Goal: Find specific page/section: Find specific page/section

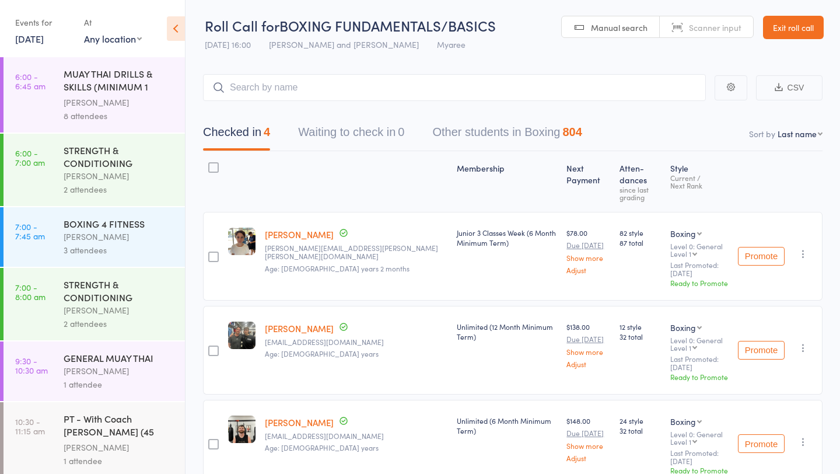
scroll to position [1, 0]
click at [44, 41] on link "[DATE]" at bounding box center [29, 38] width 29 height 13
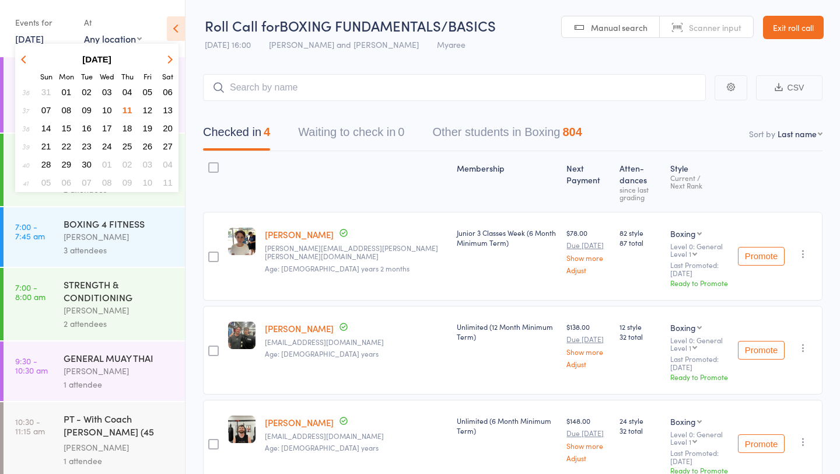
click at [151, 109] on span "12" at bounding box center [148, 110] width 10 height 10
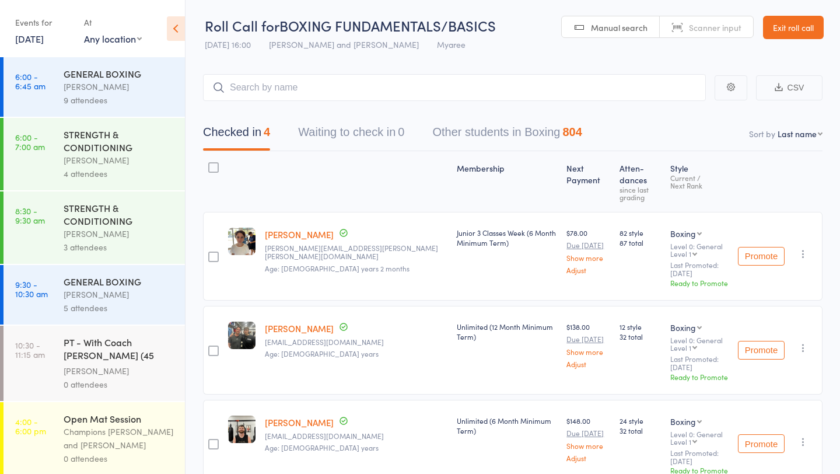
scroll to position [76, 0]
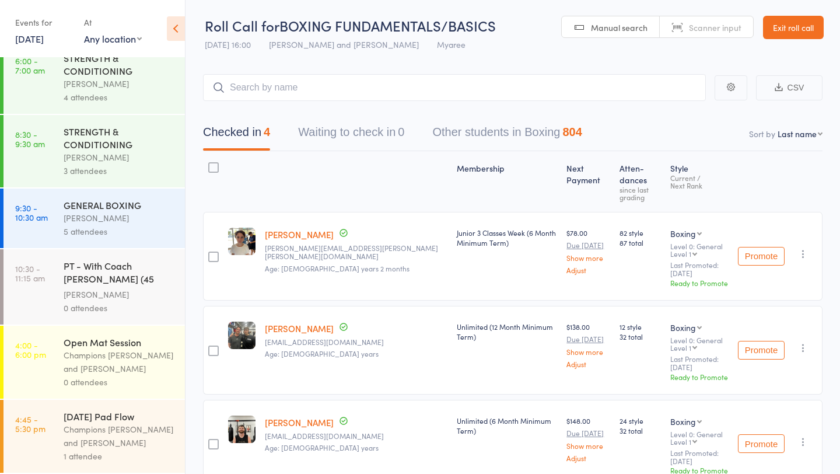
click at [113, 423] on div "Champions [PERSON_NAME] and [PERSON_NAME]" at bounding box center [119, 435] width 111 height 27
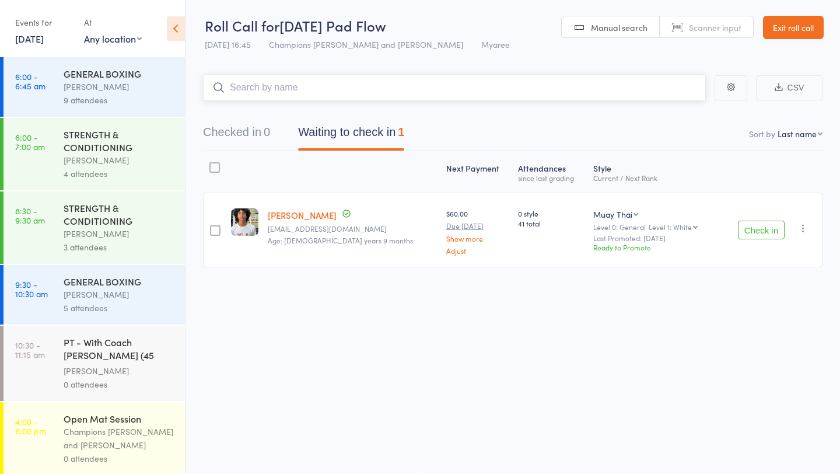
scroll to position [76, 0]
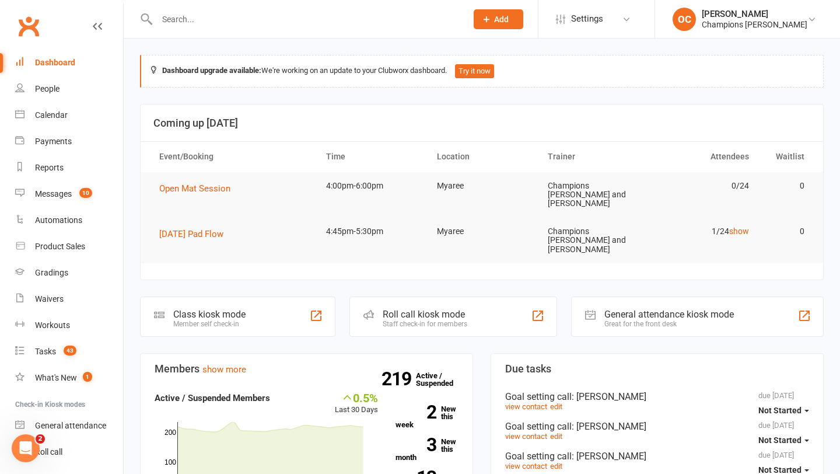
click at [218, 22] on input "text" at bounding box center [305, 19] width 305 height 16
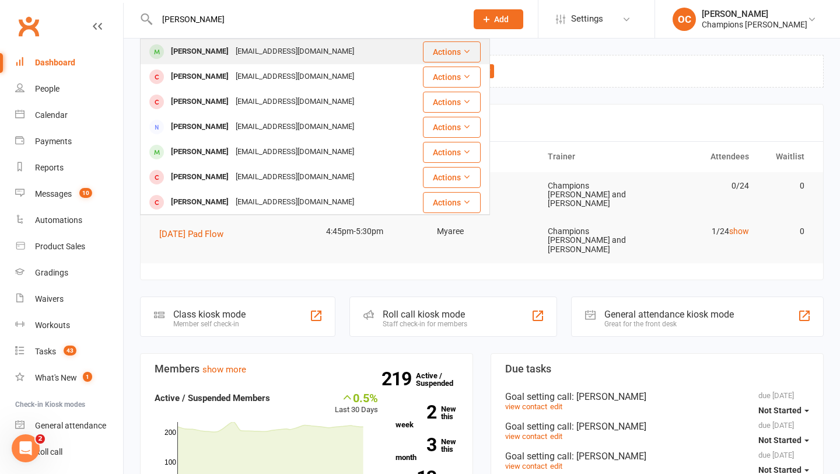
type input "[PERSON_NAME]"
click at [232, 50] on div "[EMAIL_ADDRESS][DOMAIN_NAME]" at bounding box center [294, 51] width 125 height 17
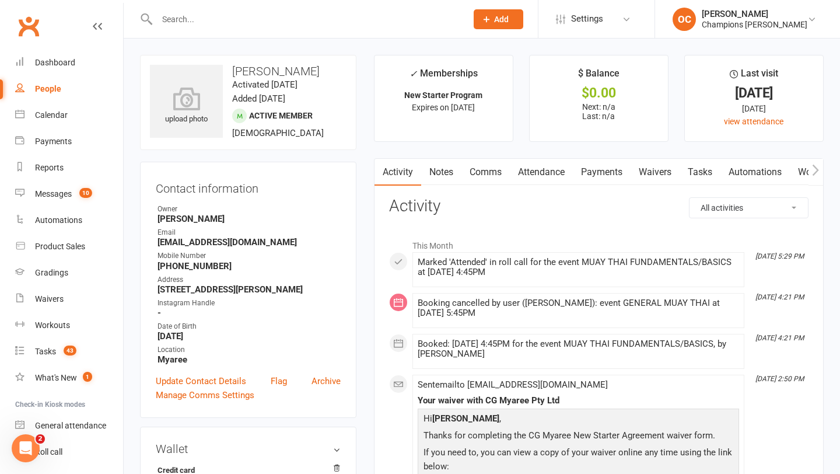
click at [454, 170] on link "Notes" at bounding box center [441, 172] width 40 height 27
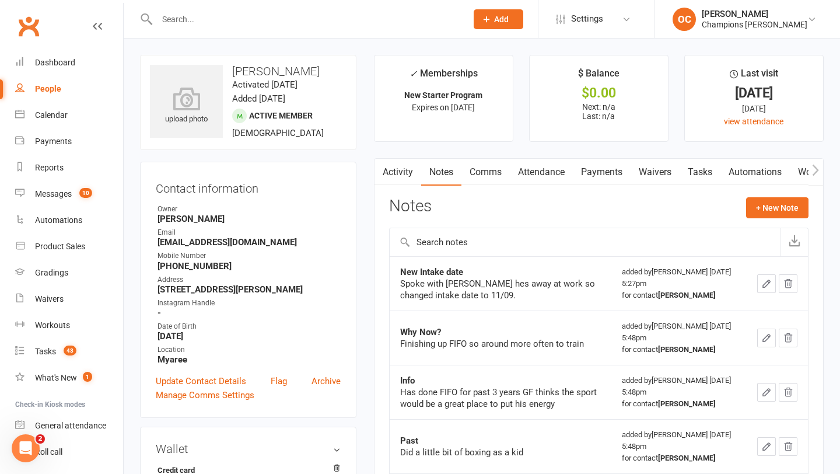
click at [656, 163] on link "Waivers" at bounding box center [655, 172] width 49 height 27
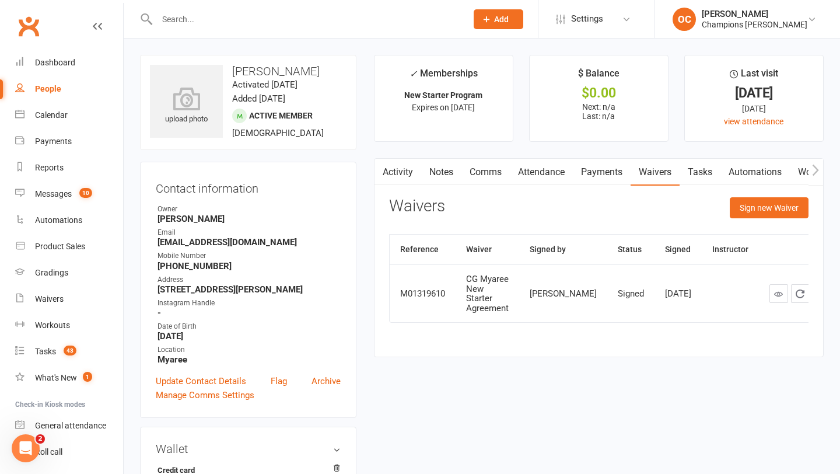
click at [185, 16] on input "text" at bounding box center [305, 19] width 305 height 16
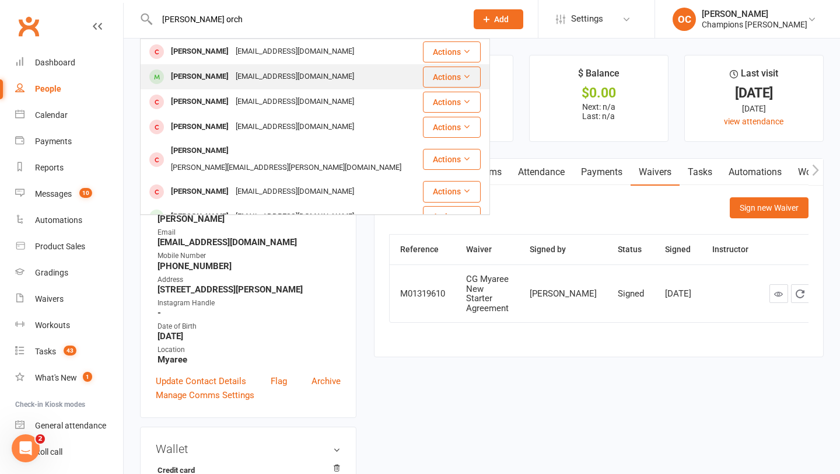
type input "staurt orch"
click at [211, 72] on div "Stuart Orchard" at bounding box center [199, 76] width 65 height 17
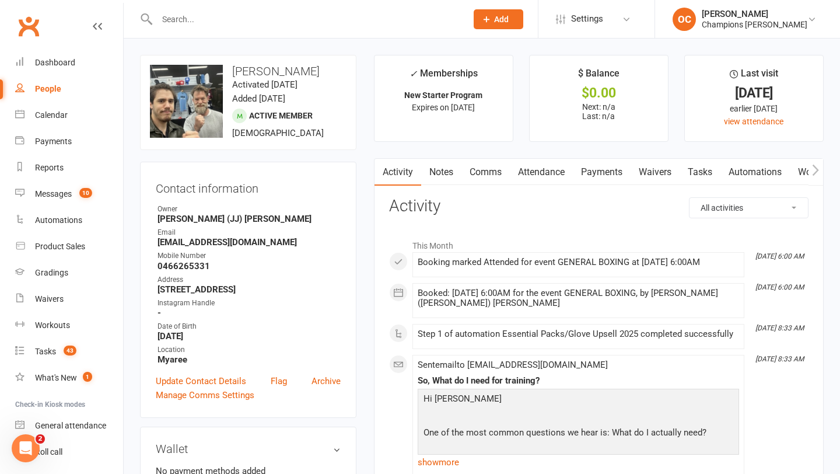
click at [648, 170] on link "Waivers" at bounding box center [655, 172] width 49 height 27
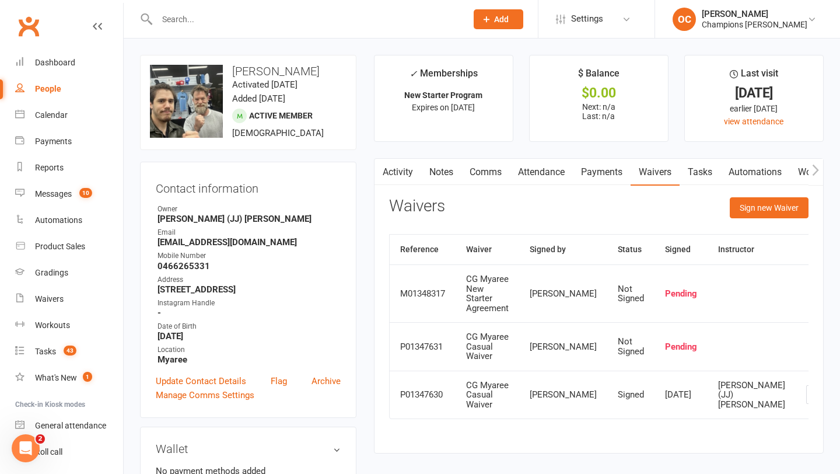
click at [447, 169] on link "Notes" at bounding box center [441, 172] width 40 height 27
